Goal: Task Accomplishment & Management: Manage account settings

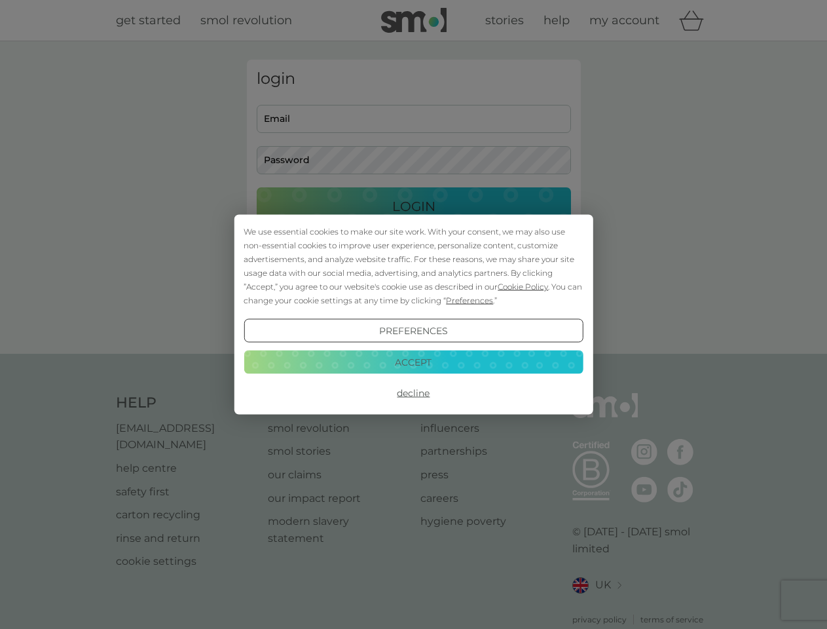
click at [523, 286] on span "Cookie Policy" at bounding box center [523, 287] width 50 height 10
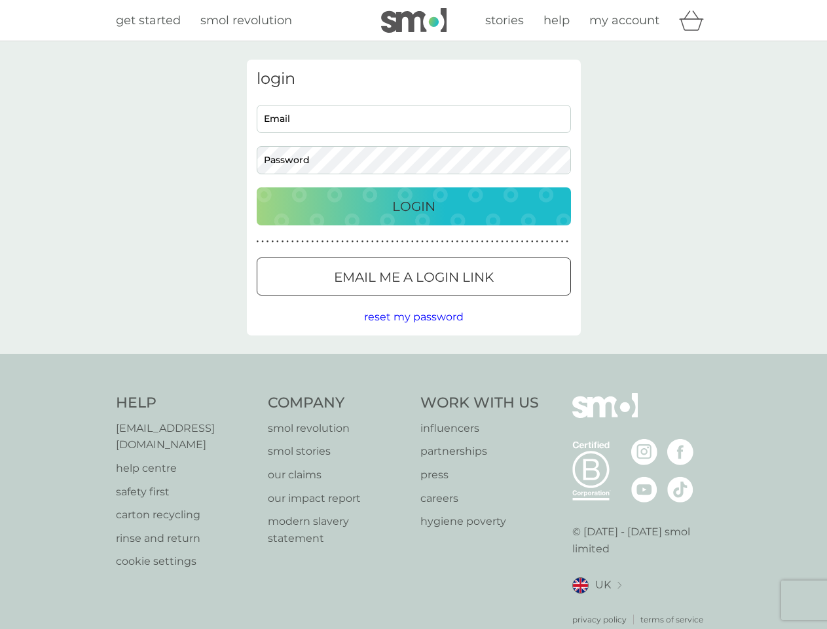
click at [468, 300] on div "login Email Password Login ● ● ● ● ● ● ● ● ● ● ● ● ● ● ● ● ● ● ● ● ● ● ● ● ● ● …" at bounding box center [414, 198] width 334 height 276
click at [413, 331] on div "login Email Password Login ● ● ● ● ● ● ● ● ● ● ● ● ● ● ● ● ● ● ● ● ● ● ● ● ● ● …" at bounding box center [414, 198] width 334 height 276
click at [413, 393] on div "Help [EMAIL_ADDRESS][DOMAIN_NAME] help centre safety first carton recycling rin…" at bounding box center [414, 509] width 596 height 232
click at [413, 361] on div "Help [EMAIL_ADDRESS][DOMAIN_NAME] help centre safety first carton recycling rin…" at bounding box center [413, 509] width 827 height 311
